Goal: Transaction & Acquisition: Purchase product/service

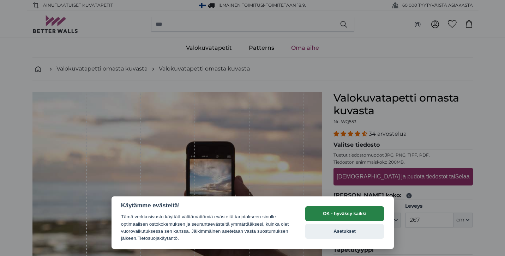
click at [368, 213] on button "OK - hyväksy kaikki" at bounding box center [344, 213] width 79 height 15
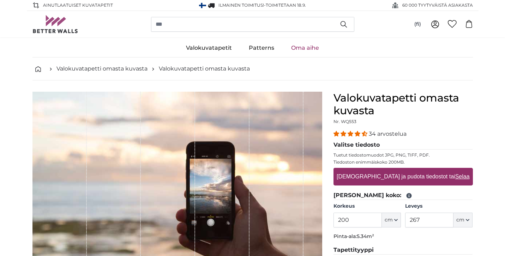
click at [396, 178] on label "[DEMOGRAPHIC_DATA] ja pudota tiedostot tai Selaa" at bounding box center [403, 177] width 138 height 14
click at [396, 170] on input "[DEMOGRAPHIC_DATA] ja pudota tiedostot tai Selaa" at bounding box center [402, 169] width 139 height 2
type input "**********"
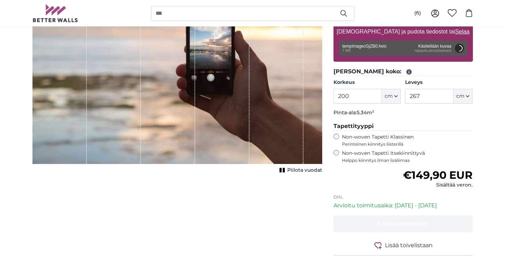
scroll to position [145, 0]
click at [387, 94] on span "cm" at bounding box center [389, 95] width 8 height 7
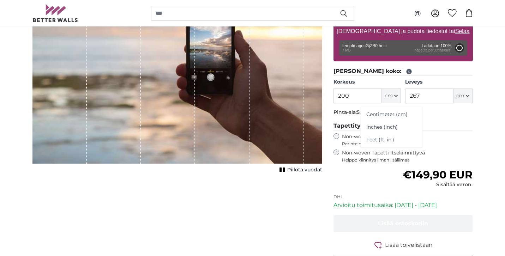
type input "695.2"
type input "146"
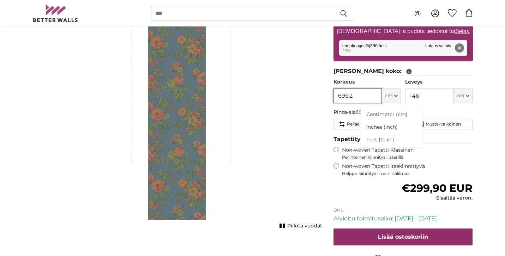
click at [362, 98] on input "695.2" at bounding box center [357, 96] width 48 height 15
drag, startPoint x: 365, startPoint y: 97, endPoint x: 326, endPoint y: 97, distance: 39.9
click at [325, 97] on product-detail "[PERSON_NAME] kuva Piilota vuodat Valokuvatapetti omasta kuvasta Nr. WQ553 34 a…" at bounding box center [253, 116] width 452 height 362
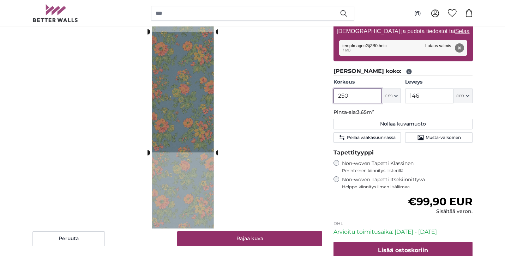
type input "250"
drag, startPoint x: 430, startPoint y: 95, endPoint x: 406, endPoint y: 95, distance: 24.0
click at [406, 95] on input "146" at bounding box center [429, 96] width 48 height 15
type input "53"
